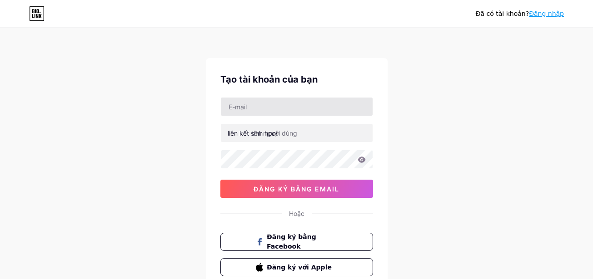
type input "[EMAIL_ADDRESS][DOMAIN_NAME]"
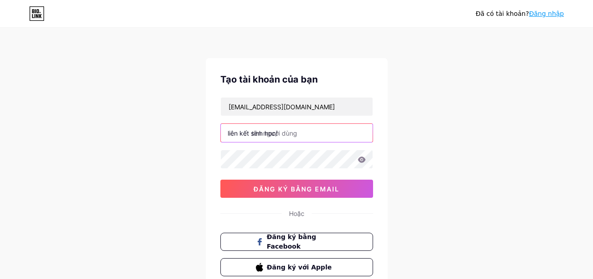
click at [283, 134] on input "text" at bounding box center [297, 133] width 152 height 18
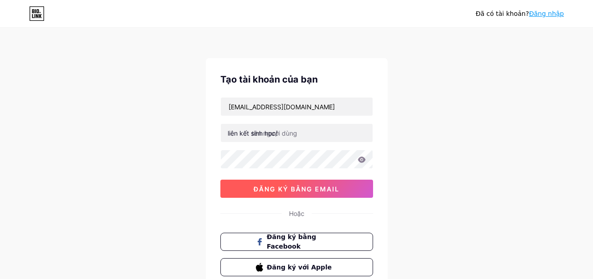
click at [296, 191] on font "đăng ký bằng email" at bounding box center [296, 189] width 86 height 8
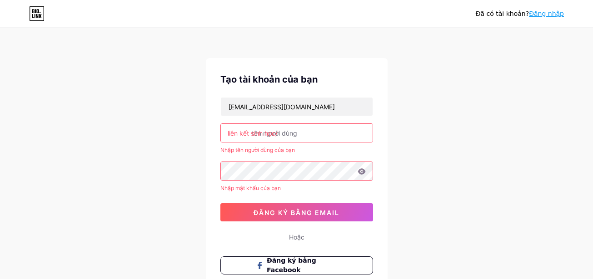
click at [266, 126] on input "text" at bounding box center [297, 133] width 152 height 18
click at [274, 112] on input "[EMAIL_ADDRESS][DOMAIN_NAME]" at bounding box center [297, 107] width 152 height 18
click at [278, 127] on input "text" at bounding box center [297, 133] width 152 height 18
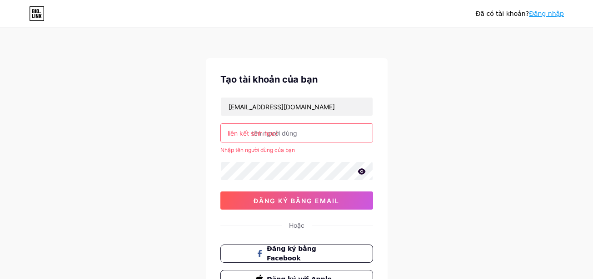
click at [361, 168] on icon at bounding box center [361, 171] width 8 height 6
click at [254, 130] on font "liên kết sinh học/" at bounding box center [252, 133] width 50 height 8
click at [298, 134] on input "text" at bounding box center [297, 133] width 152 height 18
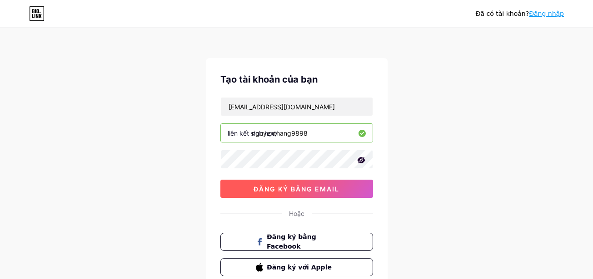
type input "nguyenthang9898"
click at [310, 193] on button "đăng ký bằng email" at bounding box center [296, 189] width 153 height 18
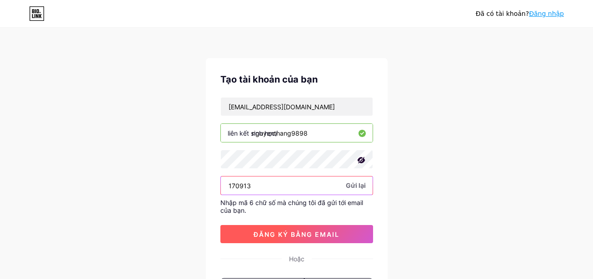
type input "170913"
click at [297, 233] on font "đăng ký bằng email" at bounding box center [296, 235] width 86 height 8
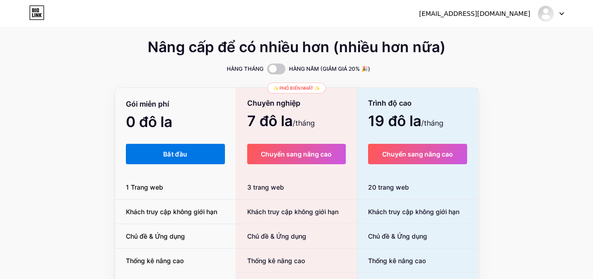
click at [156, 144] on button "Bắt đầu" at bounding box center [175, 154] width 99 height 20
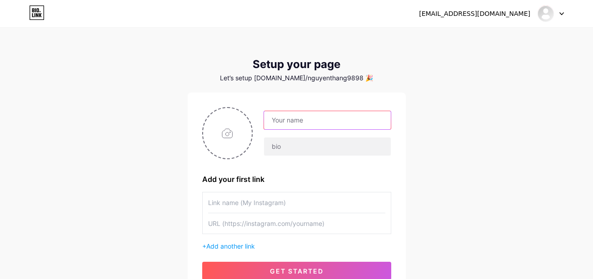
click at [306, 128] on input "text" at bounding box center [327, 120] width 126 height 18
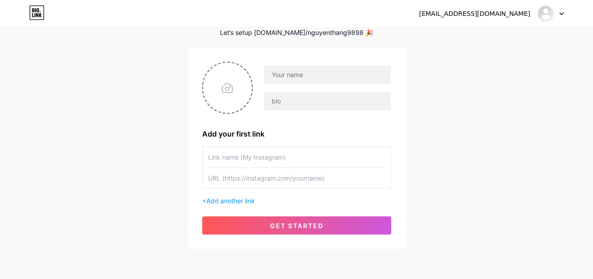
scroll to position [81, 0]
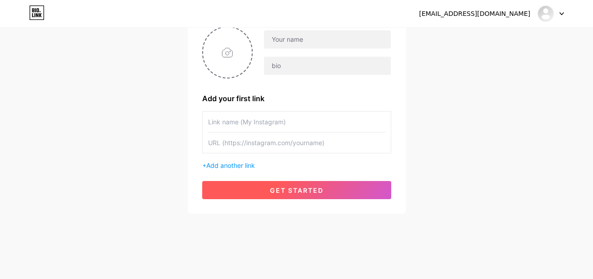
click at [297, 189] on span "get started" at bounding box center [297, 191] width 54 height 8
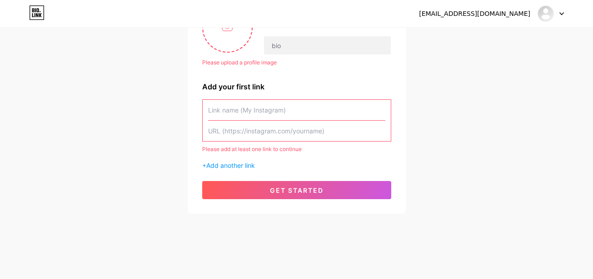
scroll to position [19, 0]
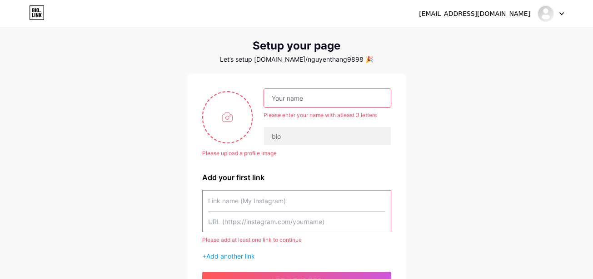
click at [267, 223] on input "text" at bounding box center [296, 222] width 177 height 20
click at [248, 223] on input "text" at bounding box center [296, 222] width 177 height 20
paste input "[URL][DOMAIN_NAME]"
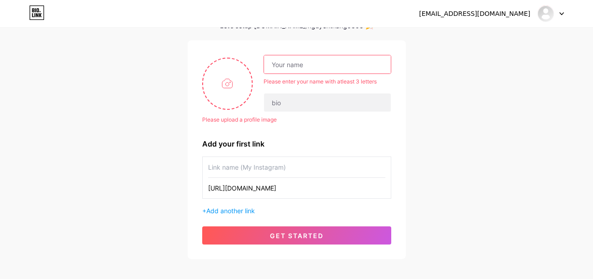
scroll to position [98, 0]
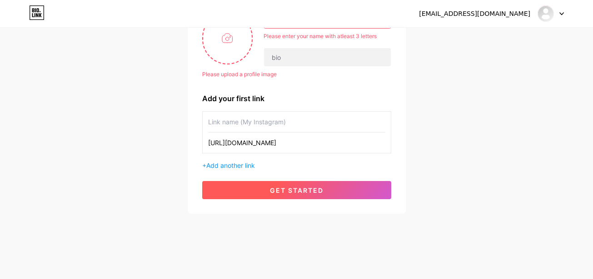
type input "[URL][DOMAIN_NAME]"
click at [285, 194] on button "get started" at bounding box center [296, 190] width 189 height 18
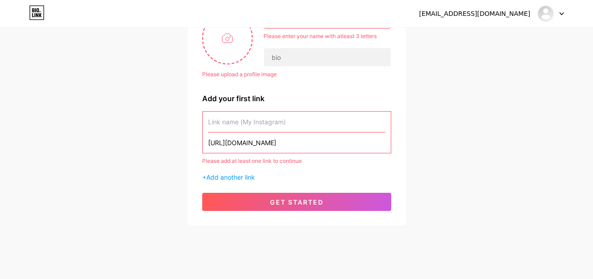
scroll to position [7, 0]
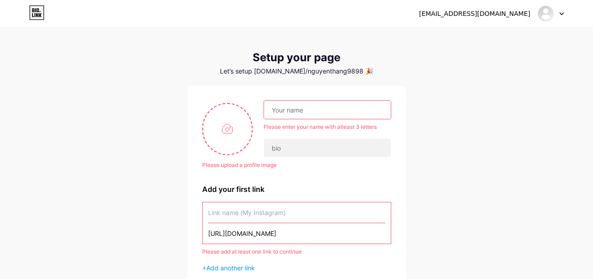
click at [340, 104] on input "text" at bounding box center [327, 110] width 126 height 18
type input "[EMAIL_ADDRESS][DOMAIN_NAME]"
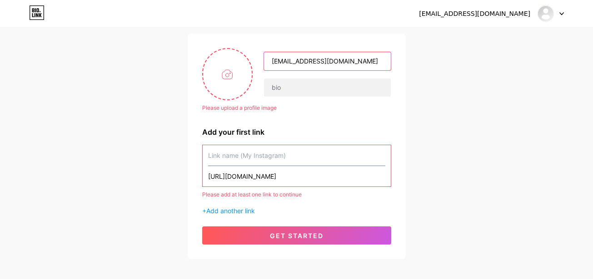
scroll to position [104, 0]
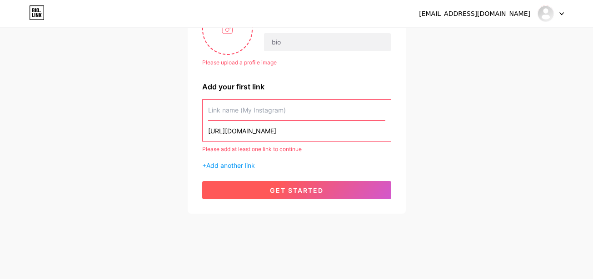
click at [292, 193] on span "get started" at bounding box center [297, 191] width 54 height 8
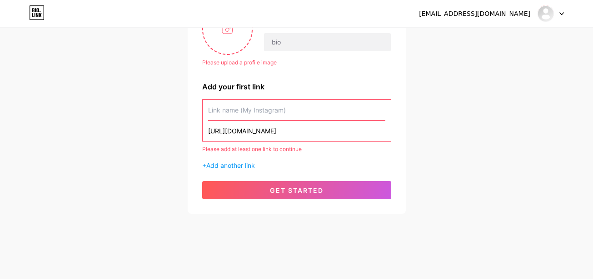
scroll to position [0, 0]
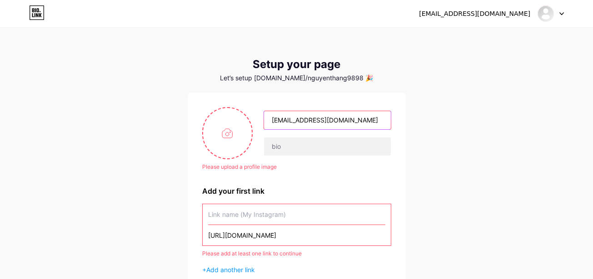
click at [346, 121] on input "[EMAIL_ADDRESS][DOMAIN_NAME]" at bounding box center [327, 120] width 126 height 18
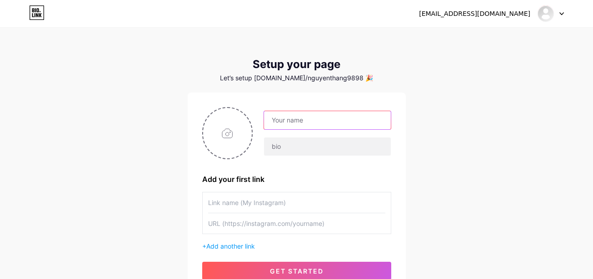
click at [323, 123] on input "text" at bounding box center [327, 120] width 126 height 18
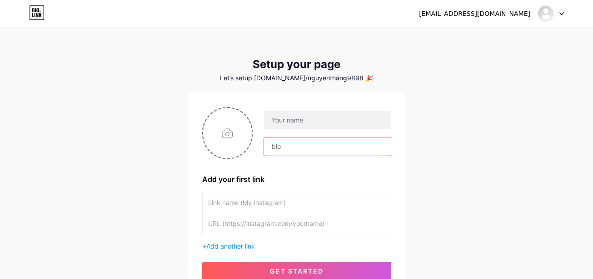
click at [285, 151] on input "text" at bounding box center [327, 147] width 126 height 18
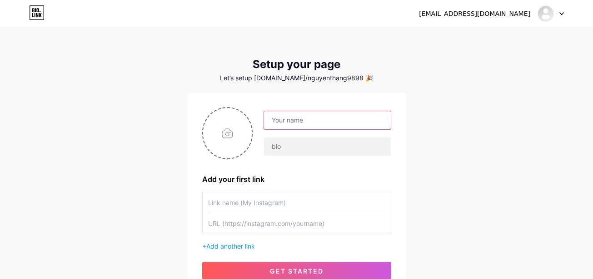
click at [295, 119] on input "text" at bounding box center [327, 120] width 126 height 18
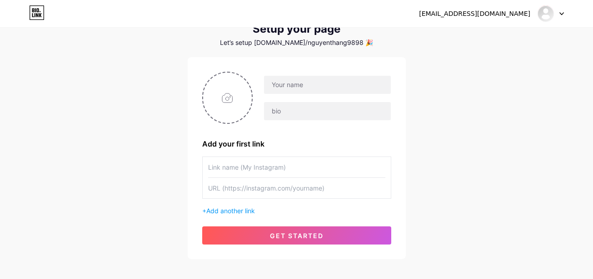
click at [511, 10] on div "[EMAIL_ADDRESS][DOMAIN_NAME]" at bounding box center [474, 14] width 111 height 10
click at [563, 13] on icon at bounding box center [561, 13] width 5 height 3
click at [491, 60] on li "Logout" at bounding box center [506, 61] width 113 height 25
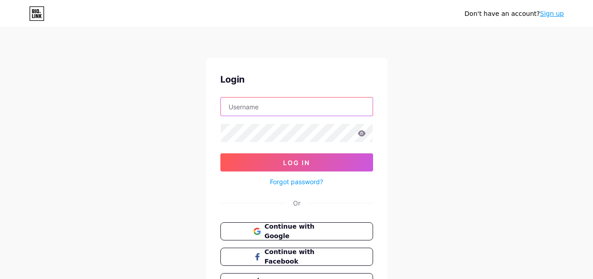
type input "[EMAIL_ADDRESS][DOMAIN_NAME]"
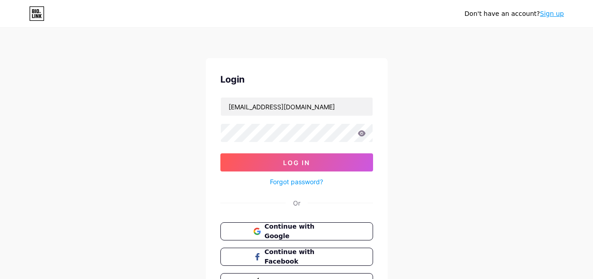
click at [361, 134] on icon at bounding box center [361, 133] width 8 height 6
click at [363, 132] on icon at bounding box center [361, 133] width 8 height 6
click at [360, 133] on icon at bounding box center [361, 133] width 8 height 6
click at [361, 133] on icon at bounding box center [361, 133] width 8 height 6
click at [355, 133] on div at bounding box center [296, 132] width 153 height 19
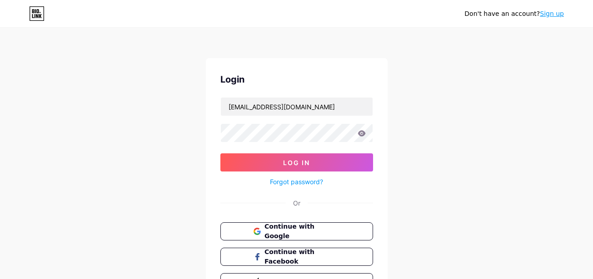
click at [361, 134] on icon at bounding box center [361, 133] width 8 height 6
click at [360, 134] on icon at bounding box center [361, 133] width 8 height 6
click at [336, 255] on span "Continue with Facebook" at bounding box center [302, 257] width 76 height 20
click at [460, 111] on div "Don't have an account? Sign up Login buuthang1998@gmail.com Log In Forgot passw…" at bounding box center [296, 167] width 593 height 335
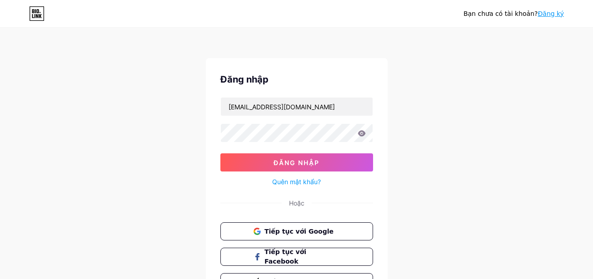
click at [363, 134] on icon at bounding box center [361, 133] width 8 height 6
click at [361, 133] on icon at bounding box center [361, 133] width 8 height 6
click at [560, 11] on font "Đăng ký" at bounding box center [550, 13] width 26 height 7
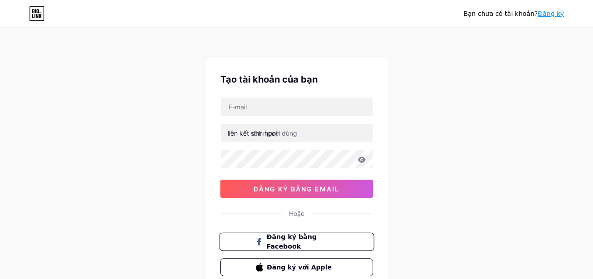
click at [281, 247] on button "Đăng ký bằng Facebook" at bounding box center [296, 242] width 155 height 19
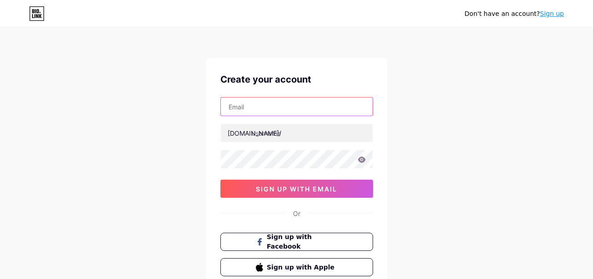
click at [267, 105] on input "text" at bounding box center [297, 107] width 152 height 18
click at [264, 111] on input "text" at bounding box center [297, 107] width 152 height 18
click at [546, 17] on link "Sign up" at bounding box center [551, 13] width 24 height 7
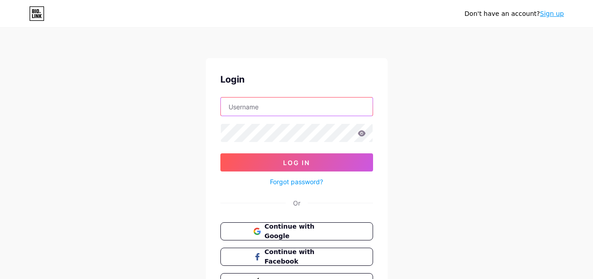
type input "[EMAIL_ADDRESS][DOMAIN_NAME]"
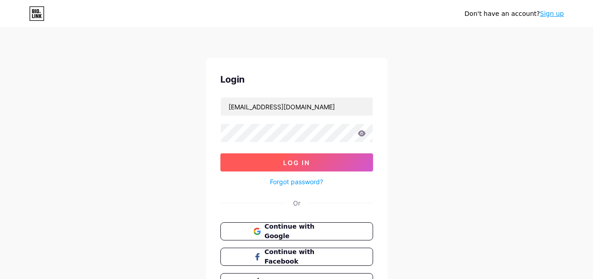
click at [297, 165] on span "Log In" at bounding box center [296, 163] width 27 height 8
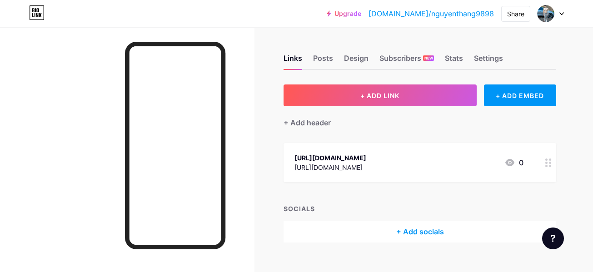
click at [406, 232] on div "+ Add socials" at bounding box center [419, 232] width 272 height 22
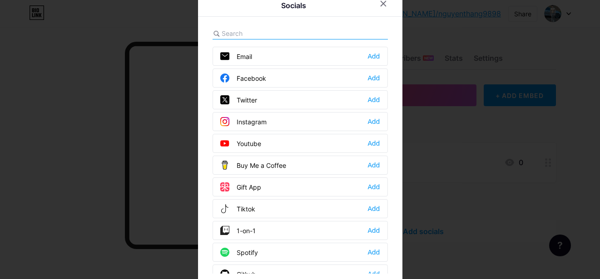
click at [264, 213] on div "Tiktok Add" at bounding box center [299, 208] width 175 height 19
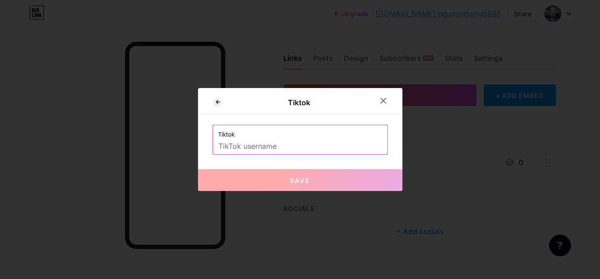
click at [243, 148] on input "text" at bounding box center [299, 146] width 163 height 15
click at [380, 104] on icon at bounding box center [383, 100] width 7 height 7
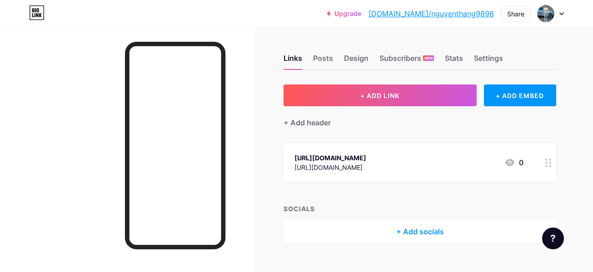
click at [416, 233] on div "+ Add socials" at bounding box center [419, 232] width 272 height 22
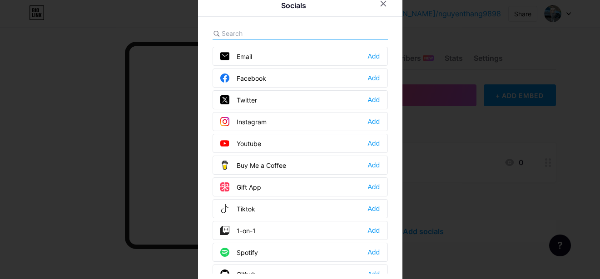
click at [245, 76] on div "Facebook" at bounding box center [243, 78] width 46 height 9
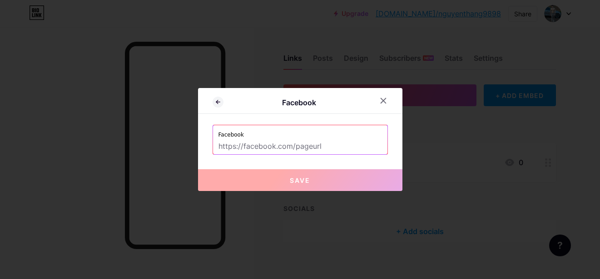
click at [246, 140] on input "text" at bounding box center [299, 146] width 163 height 15
paste input "https://www.facebook.com/share/1CdViUKV1X/?mibextid=wwXIfr"
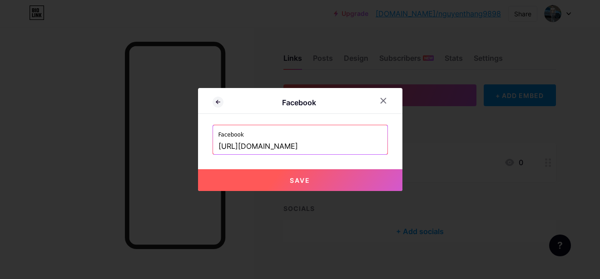
type input "https://www.facebook.com/share/1CdViUKV1X/?mibextid=wwXIfr"
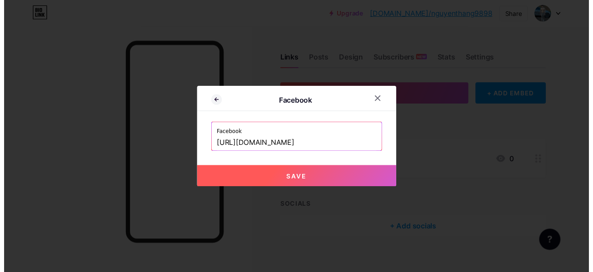
scroll to position [0, 0]
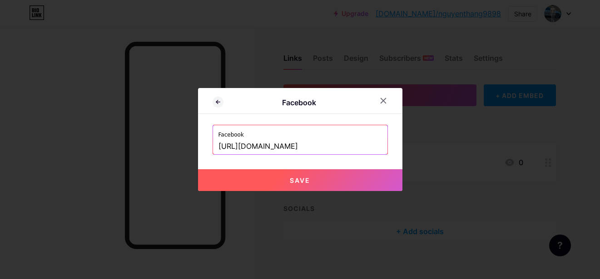
click at [290, 183] on span "Save" at bounding box center [300, 181] width 20 height 8
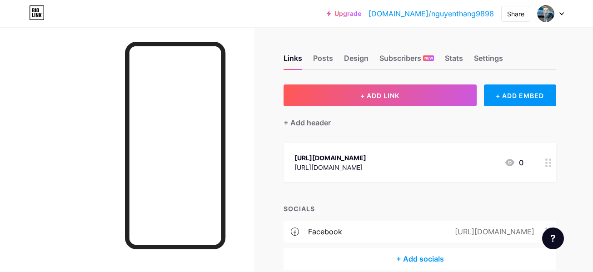
scroll to position [43, 0]
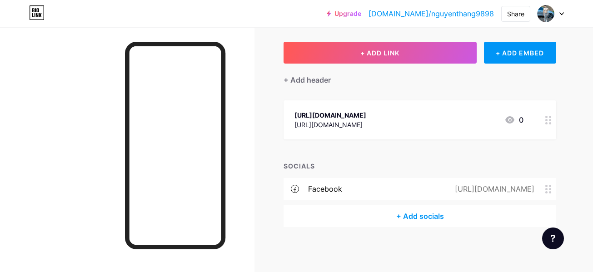
click at [549, 189] on circle at bounding box center [549, 189] width 2 height 2
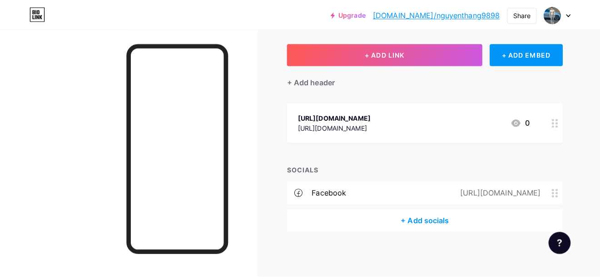
scroll to position [35, 0]
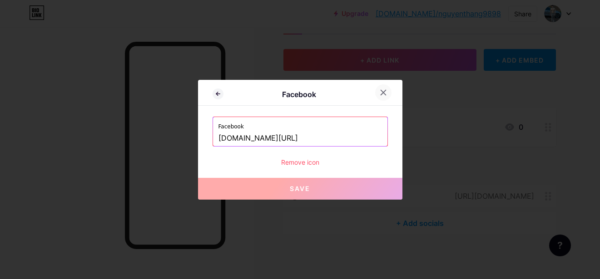
click at [380, 89] on icon at bounding box center [383, 92] width 7 height 7
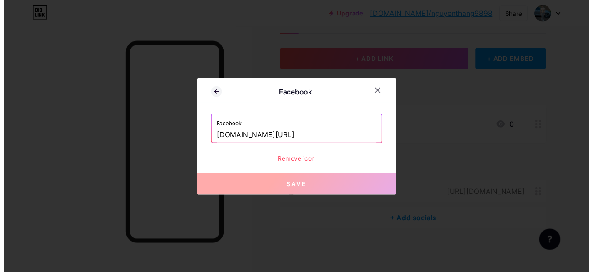
scroll to position [43, 0]
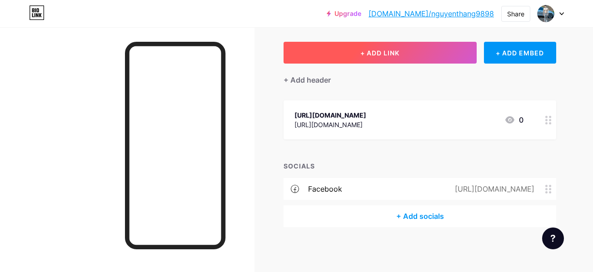
click at [375, 48] on button "+ ADD LINK" at bounding box center [379, 53] width 193 height 22
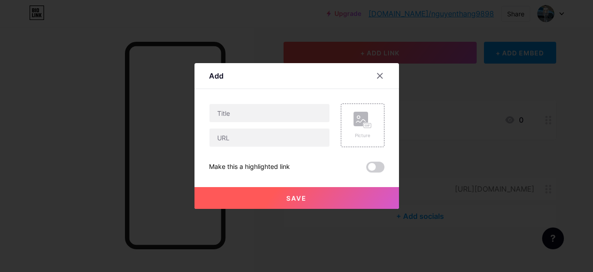
scroll to position [35, 0]
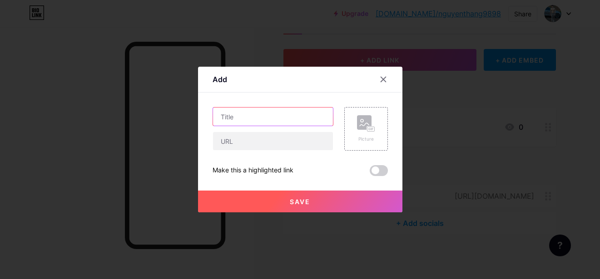
click at [277, 123] on input "text" at bounding box center [273, 117] width 120 height 18
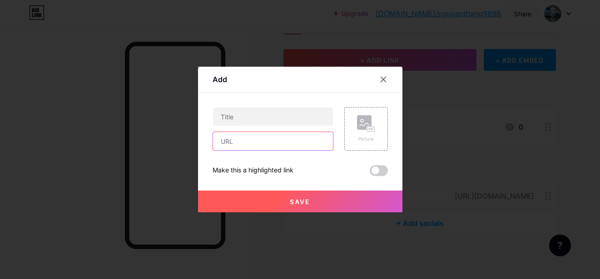
click at [262, 149] on input "text" at bounding box center [273, 141] width 120 height 18
click at [375, 72] on div at bounding box center [388, 79] width 27 height 16
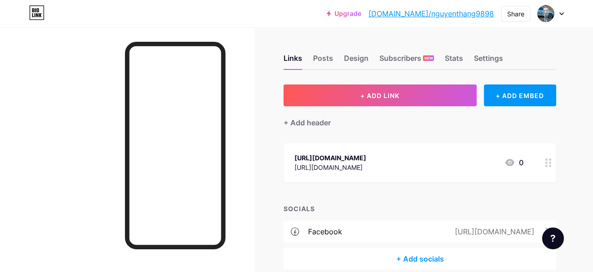
scroll to position [43, 0]
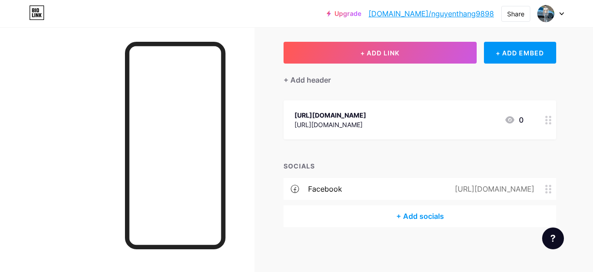
drag, startPoint x: 422, startPoint y: 187, endPoint x: 365, endPoint y: 187, distance: 56.8
click at [440, 187] on div "https://www.facebook.com/share/1CdViUKV1X/?mibextid=wwXIfr" at bounding box center [492, 188] width 105 height 11
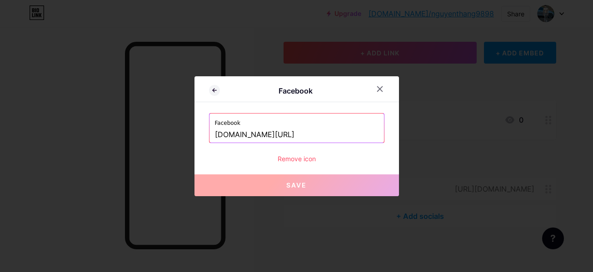
scroll to position [35, 0]
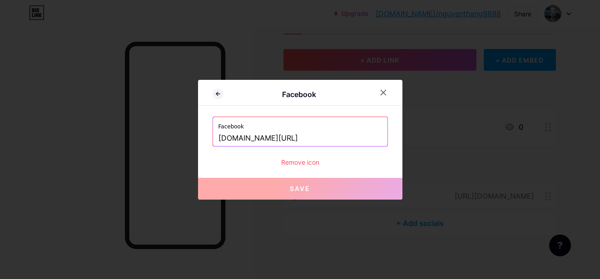
click at [347, 193] on button "Save" at bounding box center [300, 189] width 204 height 22
click at [386, 89] on div at bounding box center [383, 92] width 16 height 16
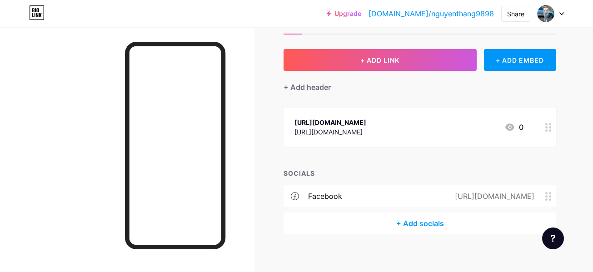
click at [549, 197] on icon at bounding box center [548, 196] width 6 height 9
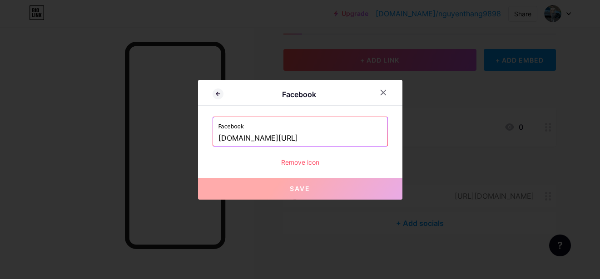
click at [364, 136] on input "www.facebook.com/share/1CdViUKV1X/?mibextid=wwXIfr" at bounding box center [299, 138] width 163 height 15
click at [380, 91] on icon at bounding box center [383, 92] width 7 height 7
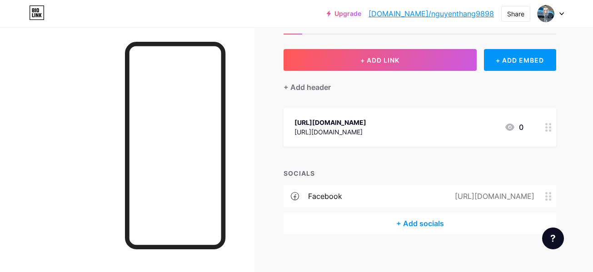
scroll to position [0, 0]
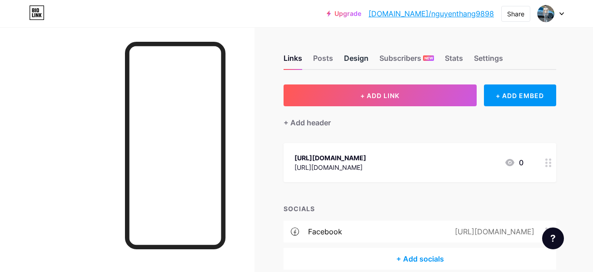
click at [359, 61] on div "Design" at bounding box center [356, 61] width 25 height 16
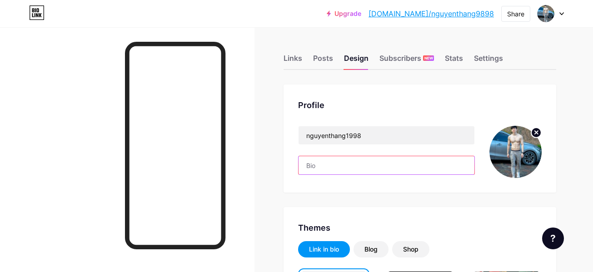
click at [350, 164] on input "text" at bounding box center [386, 165] width 176 height 18
drag, startPoint x: 343, startPoint y: 156, endPoint x: 318, endPoint y: 163, distance: 26.1
click at [319, 161] on input "text" at bounding box center [386, 165] width 176 height 18
paste input "www.facebook.com/share/1CdViUKV1X/?mibextid=wwXIfr"
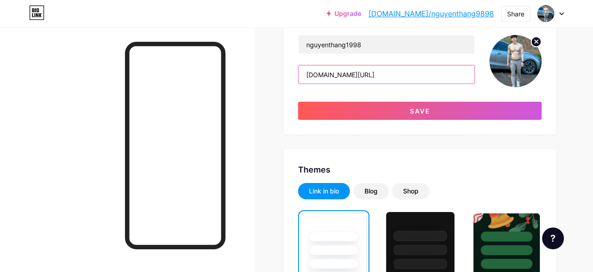
scroll to position [182, 0]
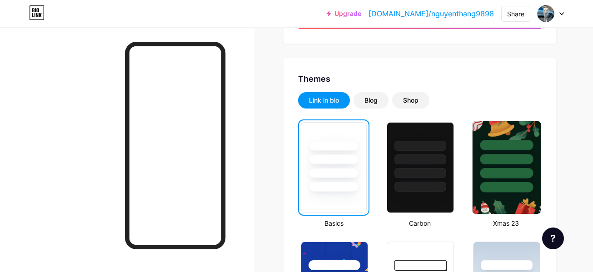
type input "www.facebook.com/share/1CdViUKV1X/?mibextid=wwXIfr"
click at [519, 155] on div at bounding box center [505, 159] width 53 height 10
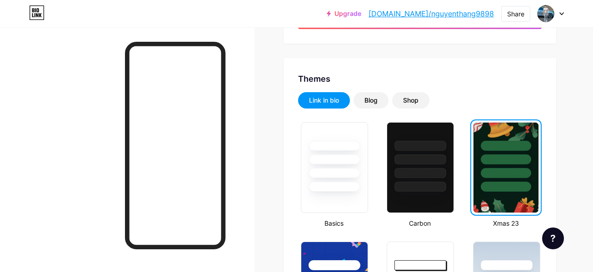
click at [523, 158] on div at bounding box center [505, 159] width 50 height 10
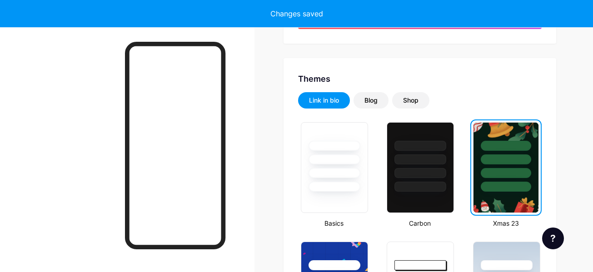
scroll to position [0, 0]
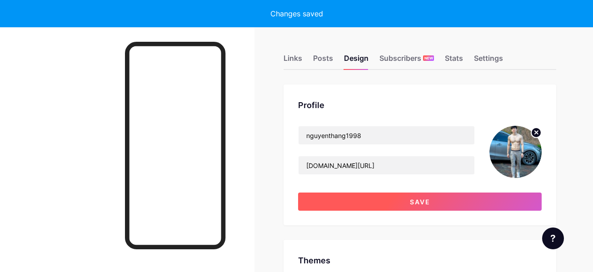
click at [432, 200] on button "Save" at bounding box center [419, 202] width 243 height 18
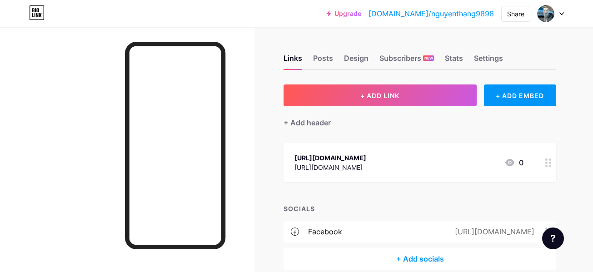
scroll to position [43, 0]
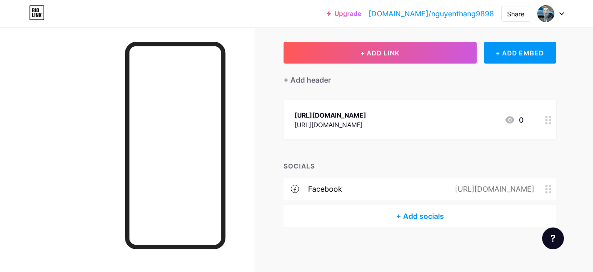
drag, startPoint x: 492, startPoint y: 188, endPoint x: 534, endPoint y: 190, distance: 42.2
click at [534, 190] on div "https://www.facebook.com/share/1CdViUKV1X/?mibextid=wwXIfr" at bounding box center [492, 188] width 105 height 11
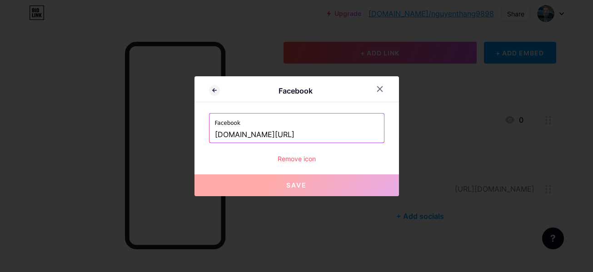
scroll to position [35, 0]
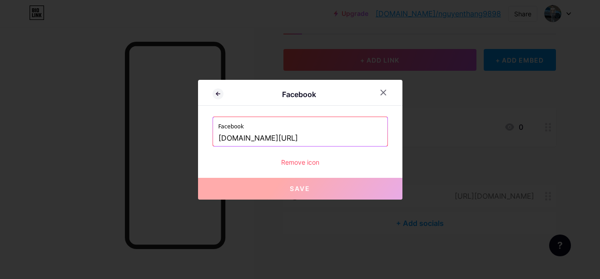
click at [322, 190] on button "Save" at bounding box center [300, 189] width 204 height 22
click at [322, 136] on input "www.facebook.com/share/1CdViUKV1X/?mibextid=wwXIfr" at bounding box center [299, 138] width 163 height 15
click at [380, 92] on icon at bounding box center [382, 92] width 5 height 5
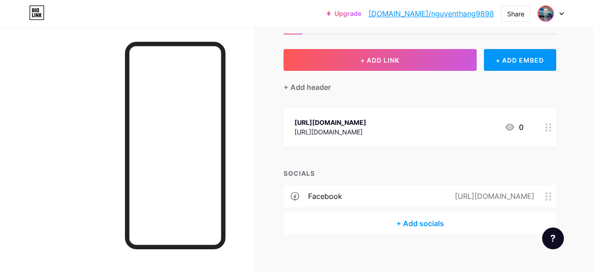
click at [542, 17] on img at bounding box center [545, 13] width 15 height 15
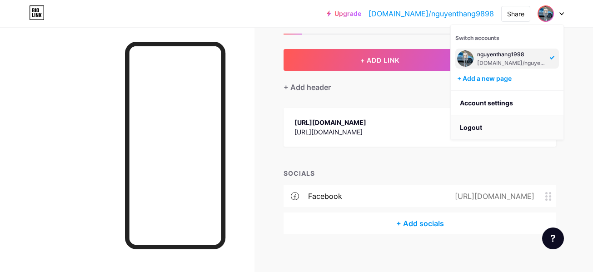
click at [507, 131] on li "Logout" at bounding box center [506, 127] width 113 height 25
click at [490, 127] on li "Logout" at bounding box center [506, 127] width 113 height 25
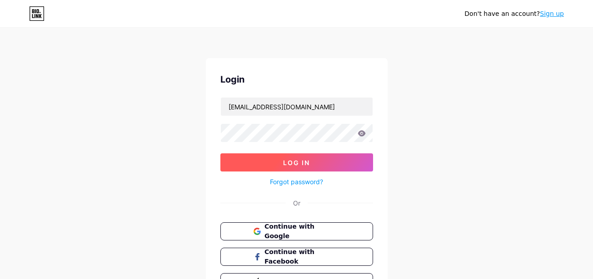
click at [304, 168] on button "Log In" at bounding box center [296, 162] width 153 height 18
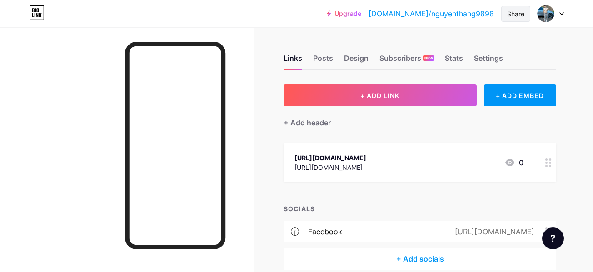
click at [514, 9] on div "Share" at bounding box center [515, 14] width 17 height 10
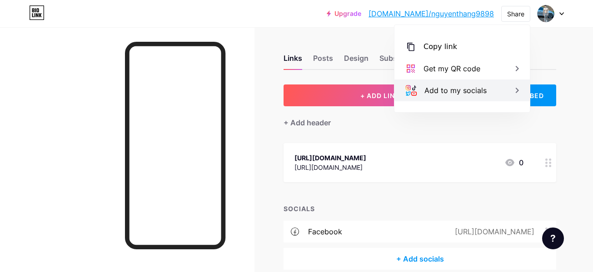
click at [498, 94] on div "Add to my socials" at bounding box center [461, 90] width 135 height 22
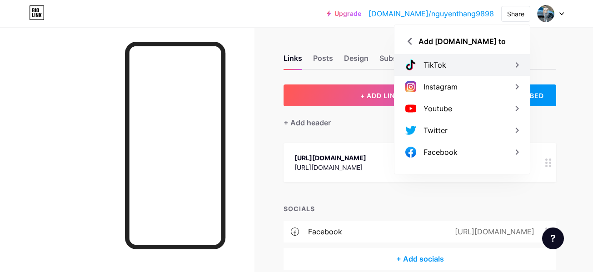
click at [454, 67] on div "TikTok" at bounding box center [461, 65] width 135 height 22
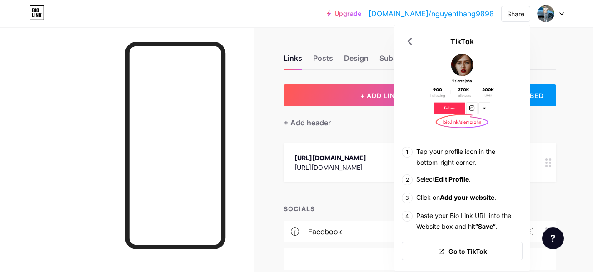
scroll to position [43, 0]
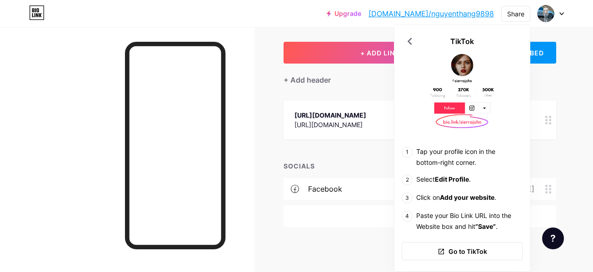
click at [556, 152] on div "Links Posts Design Subscribers NEW Stats Settings + ADD LINK + ADD EMBED + Add …" at bounding box center [297, 129] width 594 height 288
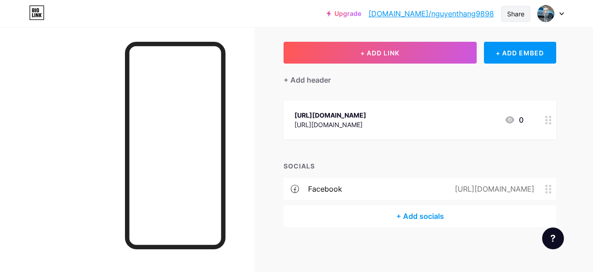
click at [509, 16] on div "Share" at bounding box center [515, 14] width 17 height 10
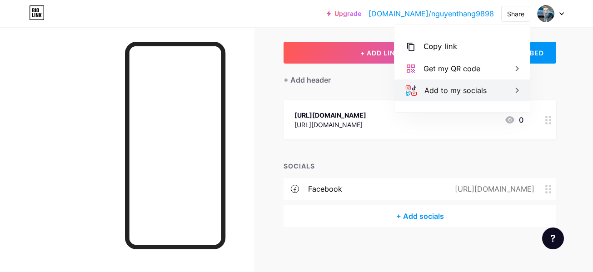
click at [472, 90] on div "Add to my socials" at bounding box center [455, 90] width 62 height 11
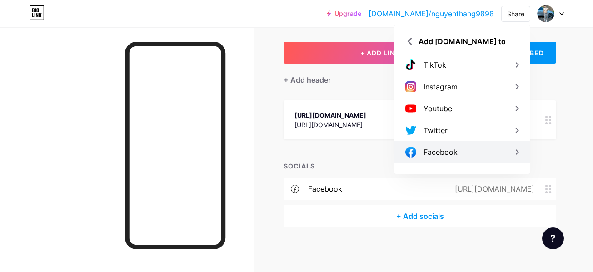
click at [444, 149] on div "Facebook" at bounding box center [440, 152] width 34 height 11
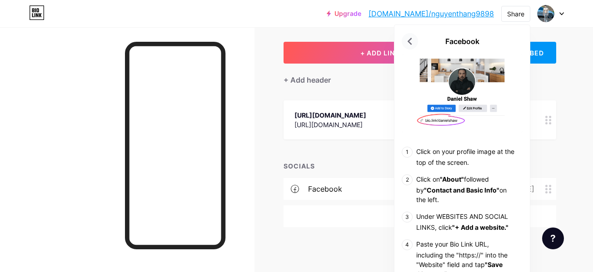
click at [406, 46] on icon at bounding box center [409, 41] width 15 height 15
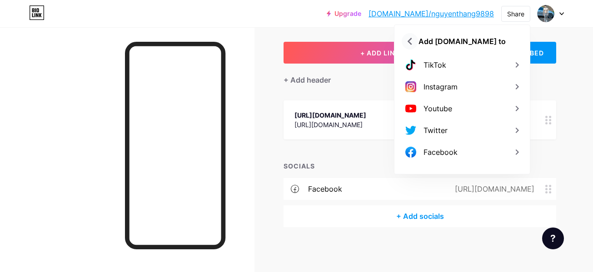
click at [407, 43] on icon at bounding box center [409, 41] width 15 height 15
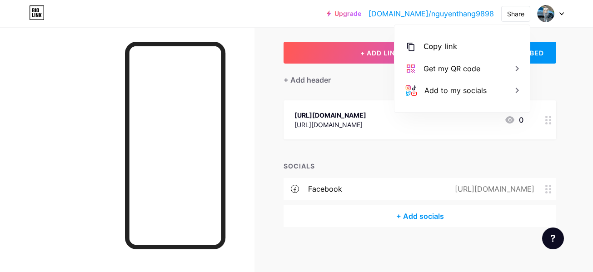
click at [565, 35] on div "Links Posts Design Subscribers NEW Stats Settings + ADD LINK + ADD EMBED + Add …" at bounding box center [297, 129] width 594 height 288
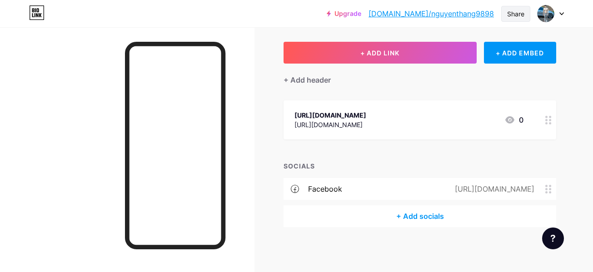
click at [506, 18] on div "Share" at bounding box center [515, 14] width 29 height 16
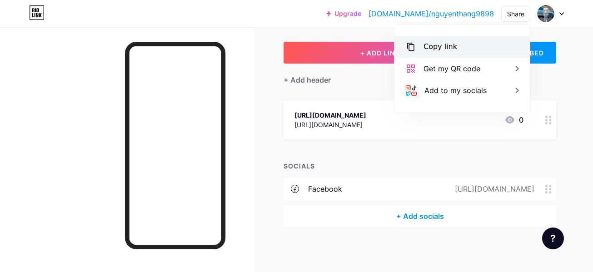
click at [474, 44] on div "Copy link" at bounding box center [461, 47] width 135 height 22
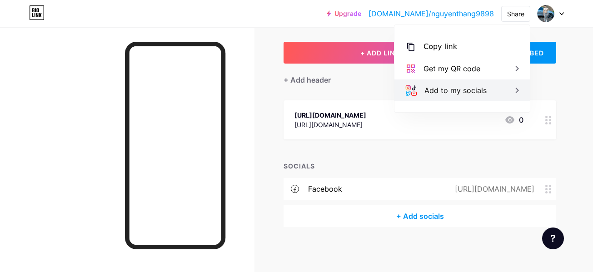
click at [492, 87] on div "Add to my socials" at bounding box center [461, 90] width 135 height 22
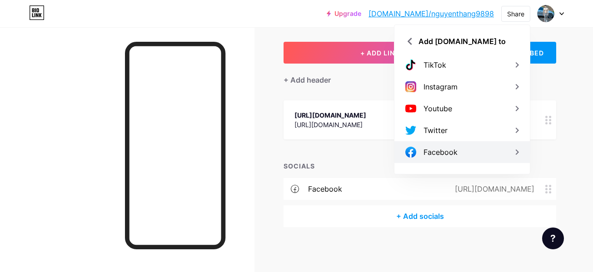
click at [474, 159] on div "Facebook" at bounding box center [461, 152] width 135 height 22
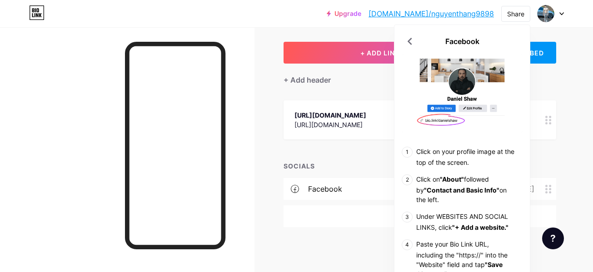
click at [493, 264] on b ""Save Changes"" at bounding box center [459, 269] width 86 height 17
click at [277, 120] on div "Links Posts Design Subscribers NEW Stats Settings + ADD LINK + ADD EMBED + Add …" at bounding box center [297, 129] width 594 height 288
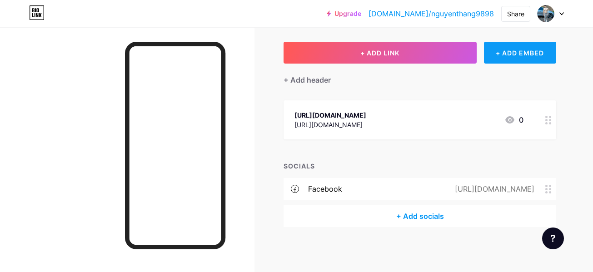
click at [543, 53] on div "+ ADD EMBED" at bounding box center [520, 53] width 72 height 22
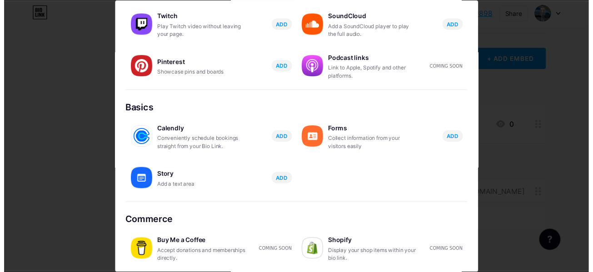
scroll to position [0, 0]
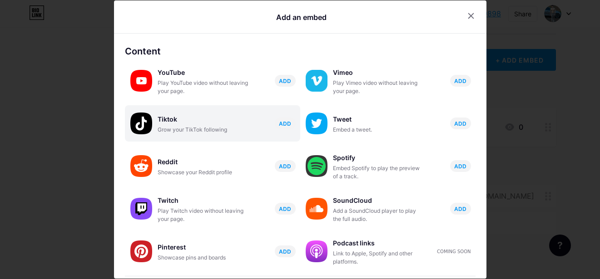
click at [238, 123] on div "Tiktok" at bounding box center [203, 119] width 91 height 13
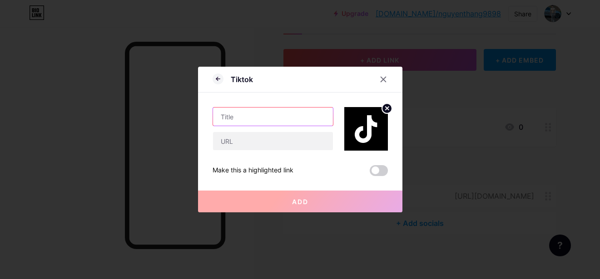
click at [246, 119] on input "text" at bounding box center [273, 117] width 120 height 18
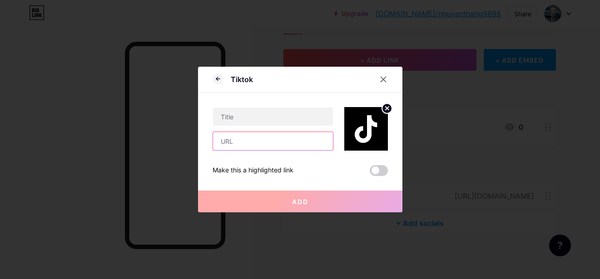
click at [243, 138] on input "text" at bounding box center [273, 141] width 120 height 18
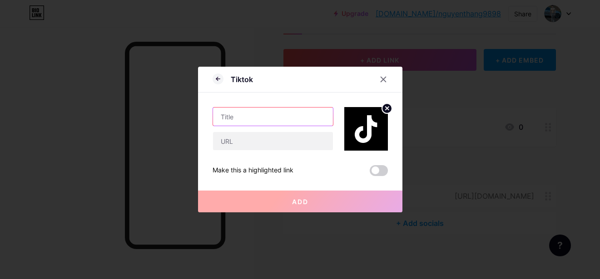
click at [248, 117] on input "text" at bounding box center [273, 117] width 120 height 18
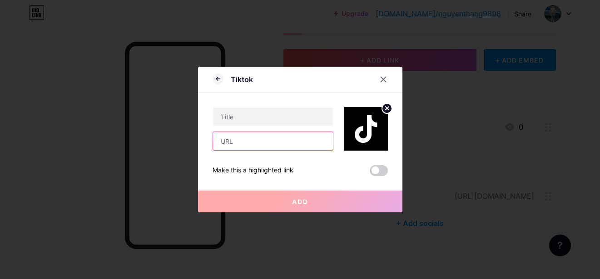
click at [247, 145] on input "text" at bounding box center [273, 141] width 120 height 18
click at [214, 74] on icon at bounding box center [217, 79] width 11 height 11
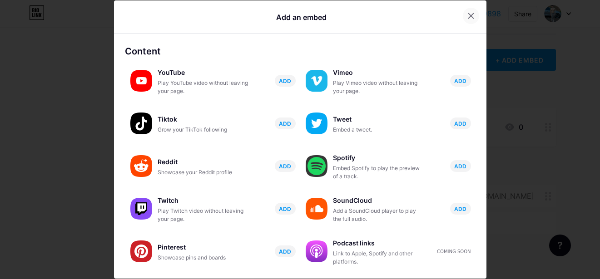
click at [472, 17] on div at bounding box center [471, 16] width 16 height 16
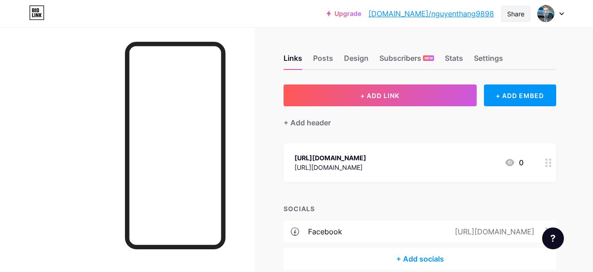
click at [509, 15] on div "Share" at bounding box center [515, 14] width 17 height 10
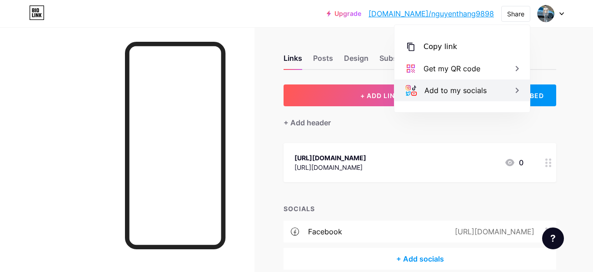
click at [474, 90] on div "Add to my socials" at bounding box center [455, 90] width 62 height 11
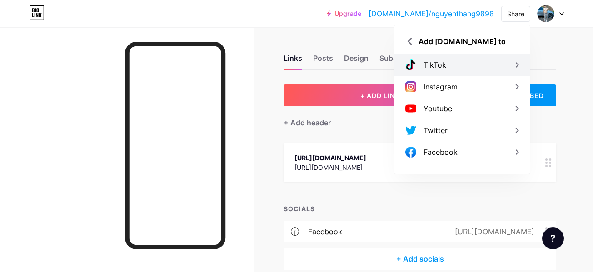
click at [432, 67] on div "TikTok" at bounding box center [434, 64] width 23 height 11
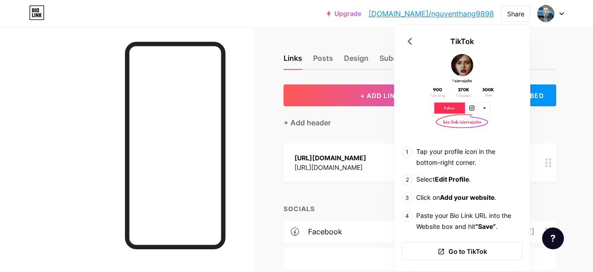
scroll to position [43, 0]
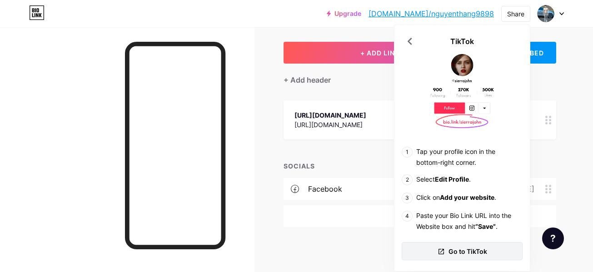
click at [465, 253] on span "Go to TikTok" at bounding box center [467, 252] width 39 height 10
click at [558, 84] on div "Links Posts Design Subscribers NEW Stats Settings + ADD LINK + ADD EMBED + Add …" at bounding box center [297, 129] width 594 height 288
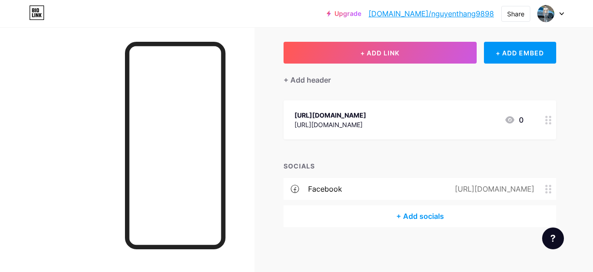
scroll to position [0, 0]
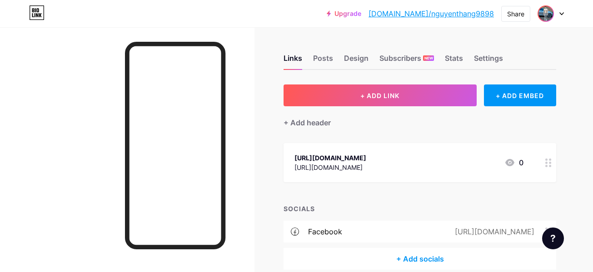
click at [544, 16] on img at bounding box center [545, 13] width 15 height 15
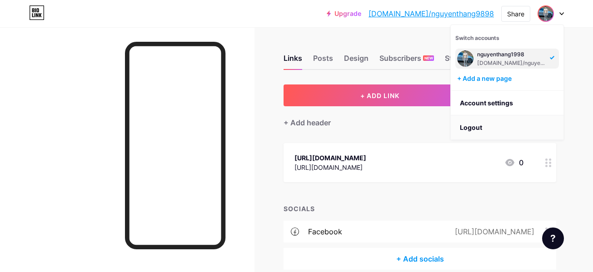
click at [490, 128] on li "Logout" at bounding box center [506, 127] width 113 height 25
click at [468, 125] on li "Logout" at bounding box center [506, 127] width 113 height 25
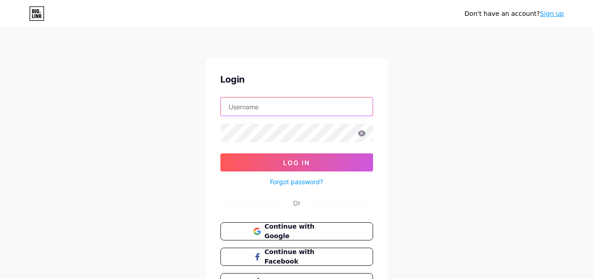
type input "[EMAIL_ADDRESS][DOMAIN_NAME]"
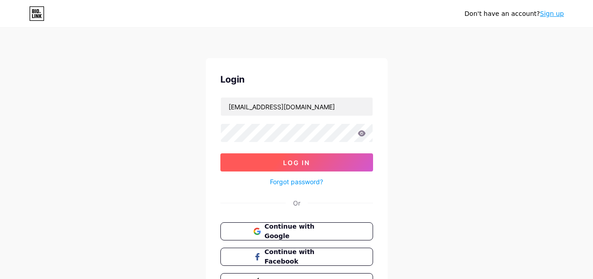
click at [309, 171] on button "Log In" at bounding box center [296, 162] width 153 height 18
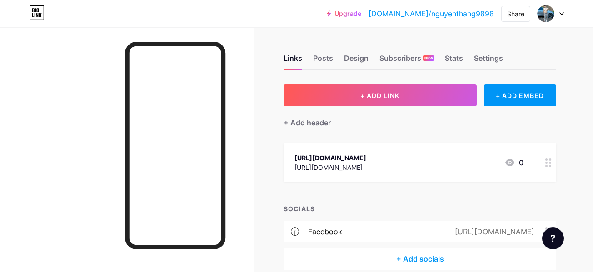
drag, startPoint x: 436, startPoint y: 15, endPoint x: 371, endPoint y: 39, distance: 69.2
click at [371, 39] on div "Links Posts Design Subscribers NEW Stats Settings" at bounding box center [419, 54] width 272 height 32
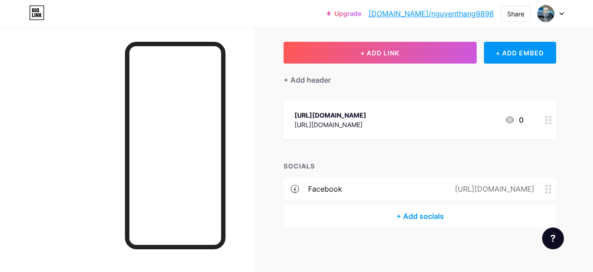
click at [412, 215] on div "+ Add socials" at bounding box center [419, 216] width 272 height 22
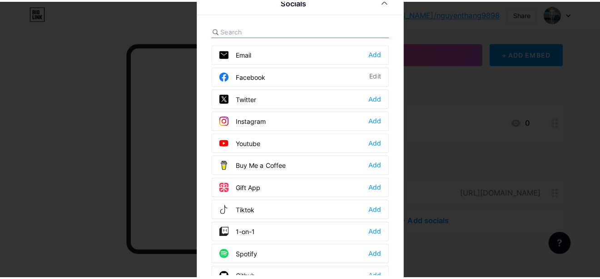
scroll to position [35, 0]
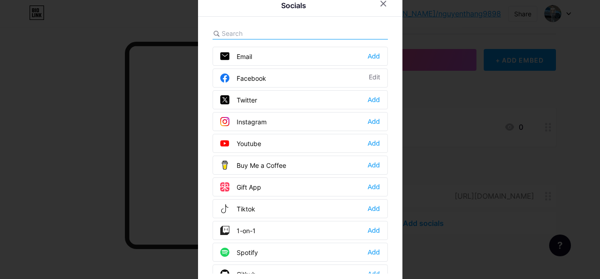
click at [279, 79] on div "Facebook Edit" at bounding box center [299, 78] width 175 height 19
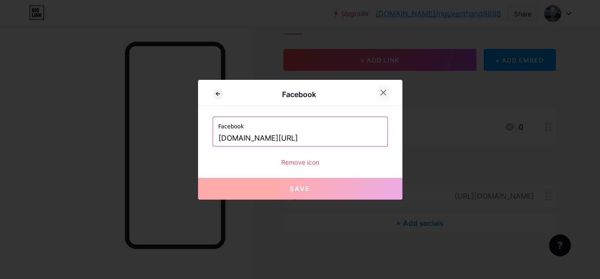
click at [380, 94] on icon at bounding box center [383, 92] width 7 height 7
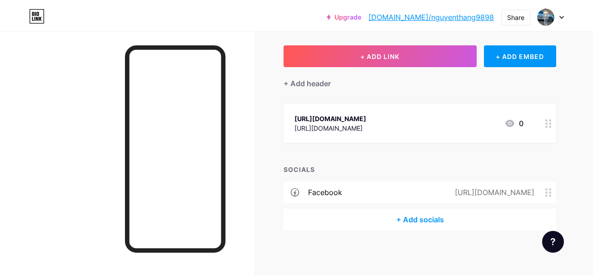
scroll to position [0, 0]
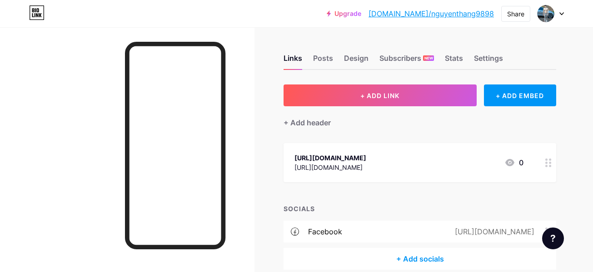
click at [560, 14] on icon at bounding box center [561, 14] width 4 height 2
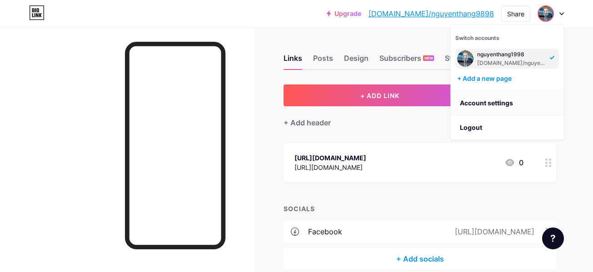
click at [493, 109] on link "Account settings" at bounding box center [506, 103] width 113 height 25
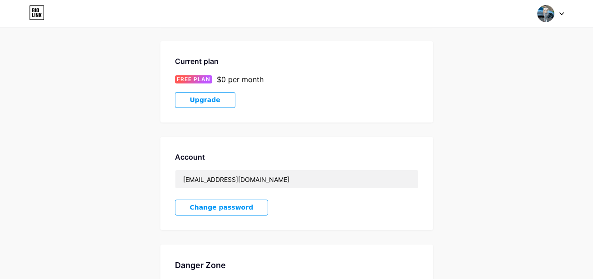
scroll to position [91, 0]
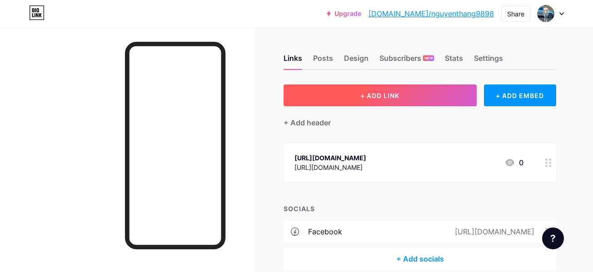
click at [399, 93] on span "+ ADD LINK" at bounding box center [379, 96] width 39 height 8
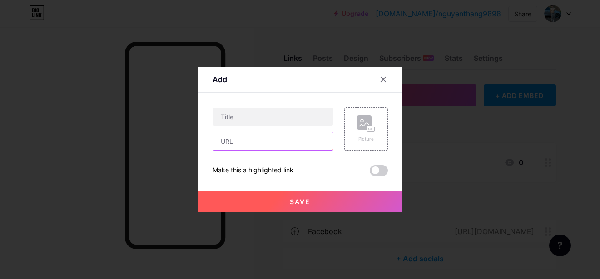
click at [286, 136] on input "text" at bounding box center [273, 141] width 120 height 18
click at [286, 139] on input "text" at bounding box center [273, 141] width 120 height 18
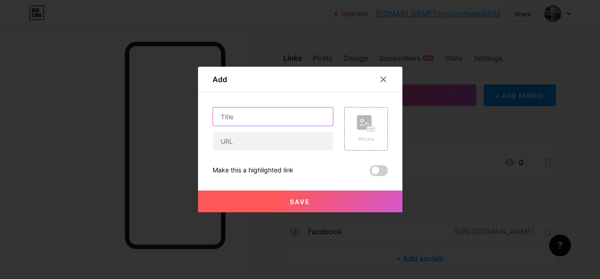
click at [279, 115] on input "text" at bounding box center [273, 117] width 120 height 18
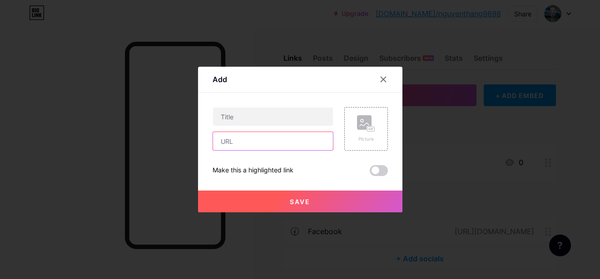
click at [273, 144] on input "text" at bounding box center [273, 141] width 120 height 18
paste input "https://www.facebook.com/share/1CdViUKV1X/?mibextid=wwXIfr"
type input "https://www.facebook.com/share/1CdViUKV1X/?mibextid=wwXIfr"
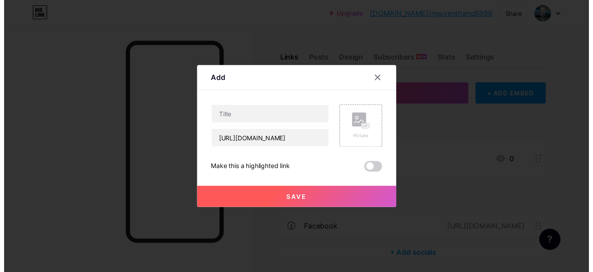
scroll to position [0, 0]
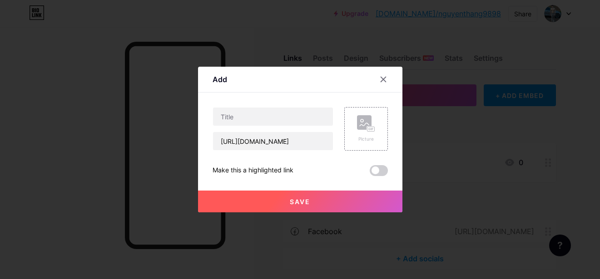
click at [290, 198] on span "Save" at bounding box center [300, 202] width 20 height 8
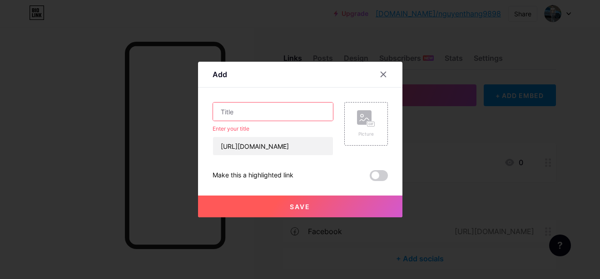
click at [244, 121] on div at bounding box center [272, 111] width 121 height 19
click at [239, 110] on input "text" at bounding box center [273, 112] width 120 height 18
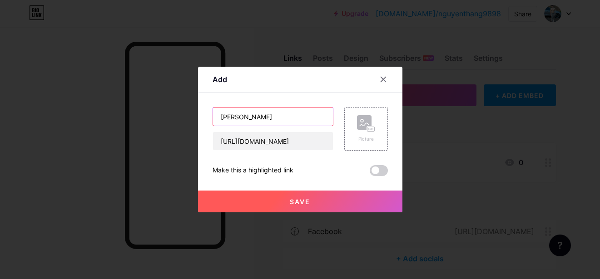
type input "vũ thắng"
click at [302, 200] on span "Save" at bounding box center [300, 202] width 20 height 8
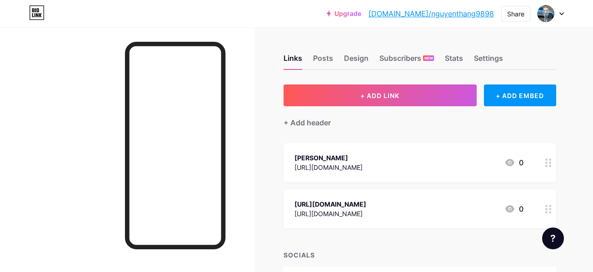
click at [510, 164] on icon at bounding box center [509, 162] width 9 height 7
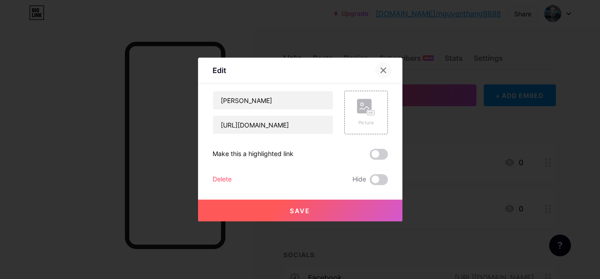
click at [386, 74] on div at bounding box center [388, 70] width 27 height 16
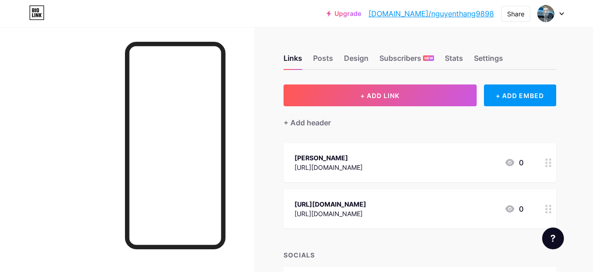
drag, startPoint x: 401, startPoint y: 165, endPoint x: 311, endPoint y: 202, distance: 97.4
click at [311, 202] on div "[URL][DOMAIN_NAME]" at bounding box center [330, 204] width 72 height 10
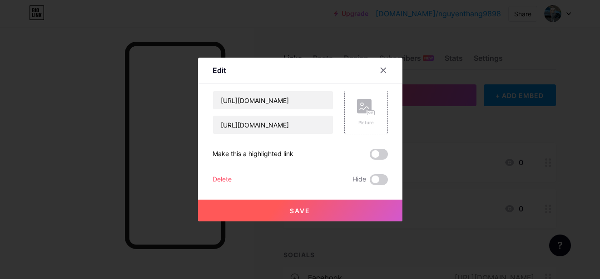
click at [216, 181] on div "Delete" at bounding box center [221, 179] width 19 height 11
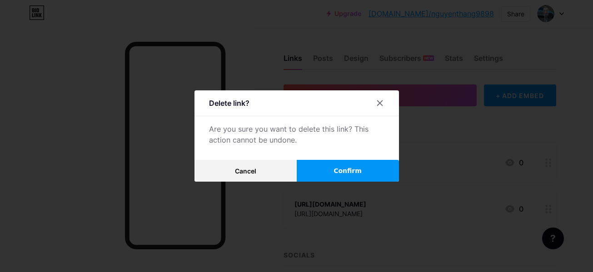
click at [342, 176] on span "Confirm" at bounding box center [347, 171] width 28 height 10
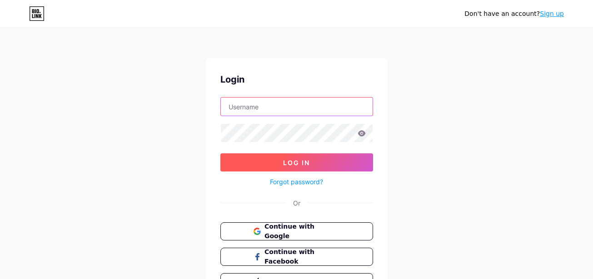
type input "[EMAIL_ADDRESS][DOMAIN_NAME]"
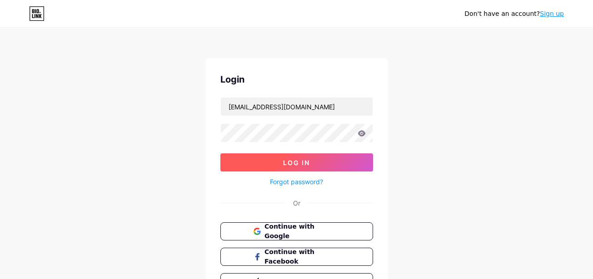
click at [347, 170] on button "Log In" at bounding box center [296, 162] width 153 height 18
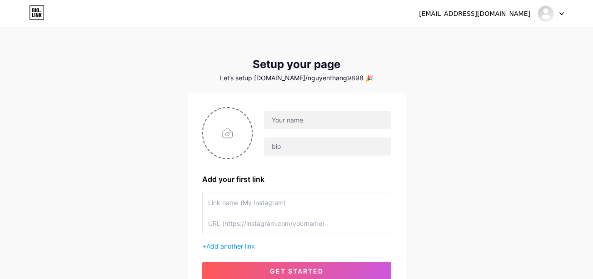
click at [278, 198] on input "text" at bounding box center [296, 203] width 177 height 20
click at [298, 123] on input "text" at bounding box center [327, 120] width 126 height 18
type input "nguyenthang1998"
click at [232, 205] on input "text" at bounding box center [296, 203] width 177 height 20
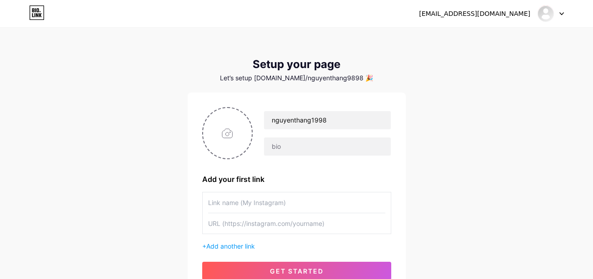
scroll to position [81, 0]
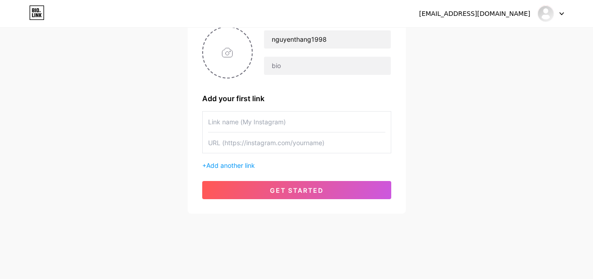
click at [242, 146] on input "text" at bounding box center [296, 143] width 177 height 20
click at [275, 121] on input "text" at bounding box center [296, 122] width 177 height 20
click at [257, 147] on input "text" at bounding box center [296, 143] width 177 height 20
click at [230, 53] on input "file" at bounding box center [227, 52] width 49 height 50
type input "C:\fakepath\pinterestdownloader.com-1754751737.761208.jpg"
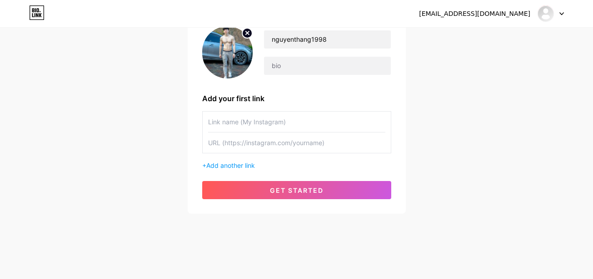
click at [282, 133] on input "text" at bounding box center [296, 143] width 177 height 20
click at [286, 128] on input "text" at bounding box center [296, 122] width 177 height 20
click at [290, 135] on input "text" at bounding box center [296, 143] width 177 height 20
paste input "[URL][DOMAIN_NAME]"
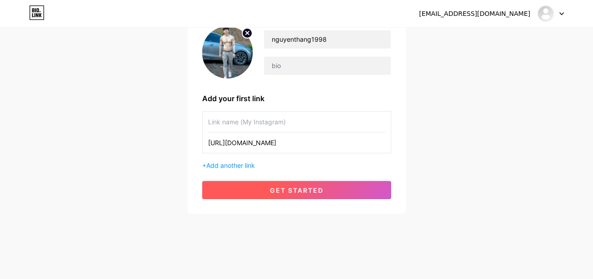
type input "[URL][DOMAIN_NAME]"
click at [306, 188] on span "get started" at bounding box center [297, 191] width 54 height 8
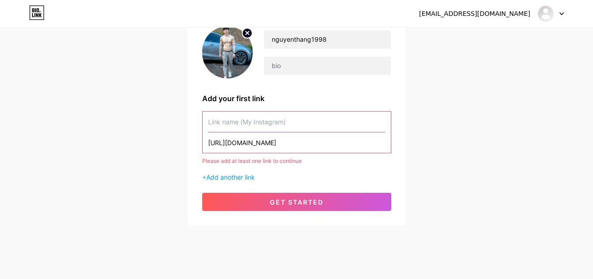
click at [254, 129] on input "text" at bounding box center [296, 122] width 177 height 20
paste input "[URL][DOMAIN_NAME]"
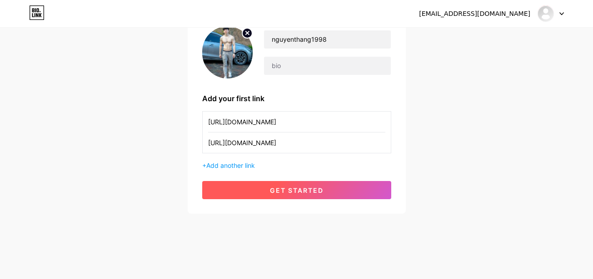
type input "[URL][DOMAIN_NAME]"
click at [307, 191] on span "get started" at bounding box center [297, 191] width 54 height 8
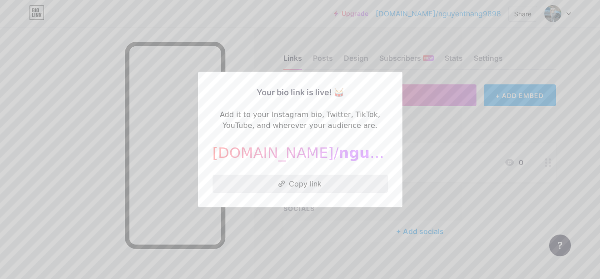
click at [333, 186] on button "Copy link" at bounding box center [299, 184] width 175 height 18
click at [452, 173] on div at bounding box center [300, 139] width 600 height 279
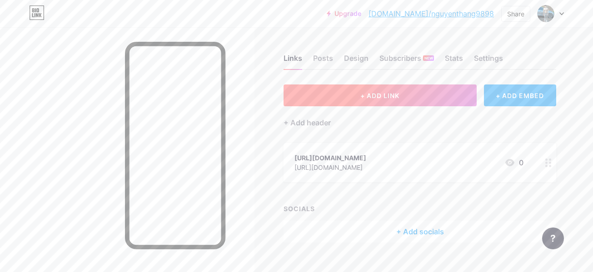
click at [316, 102] on button "+ ADD LINK" at bounding box center [379, 95] width 193 height 22
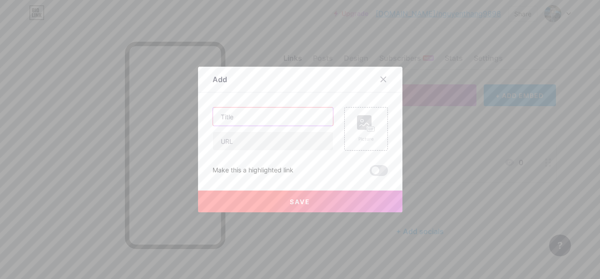
click at [293, 115] on input "text" at bounding box center [273, 117] width 120 height 18
click at [287, 146] on input "text" at bounding box center [273, 141] width 120 height 18
click at [286, 144] on input "text" at bounding box center [273, 141] width 120 height 18
click at [262, 118] on input "text" at bounding box center [273, 117] width 120 height 18
click at [260, 144] on input "text" at bounding box center [273, 141] width 120 height 18
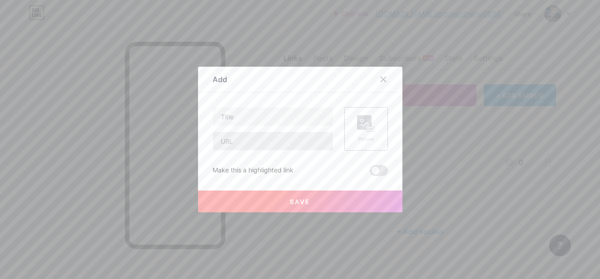
drag, startPoint x: 255, startPoint y: 143, endPoint x: 262, endPoint y: 133, distance: 13.4
click at [212, 162] on div "Picture Make this a highlighted link Save" at bounding box center [299, 141] width 175 height 69
click at [375, 79] on div at bounding box center [388, 79] width 27 height 16
